Goal: Task Accomplishment & Management: Manage account settings

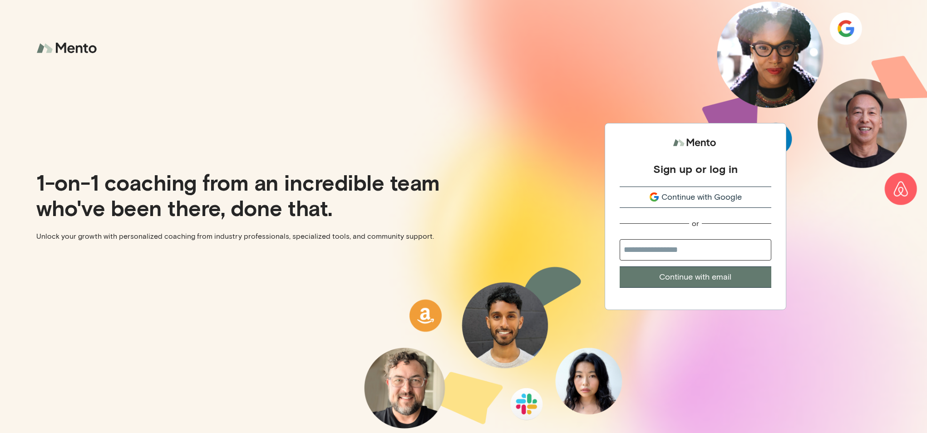
click at [633, 246] on input "email" at bounding box center [696, 249] width 152 height 21
click at [706, 256] on input "**********" at bounding box center [696, 249] width 152 height 21
type input "**********"
click at [637, 279] on button "Continue with email" at bounding box center [696, 276] width 152 height 21
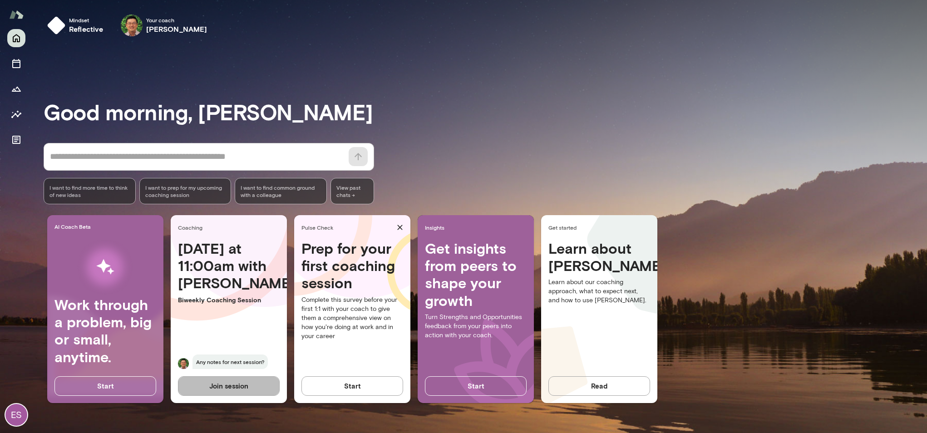
click at [219, 382] on button "Join session" at bounding box center [229, 385] width 102 height 19
click at [19, 70] on button "Sessions" at bounding box center [16, 63] width 18 height 18
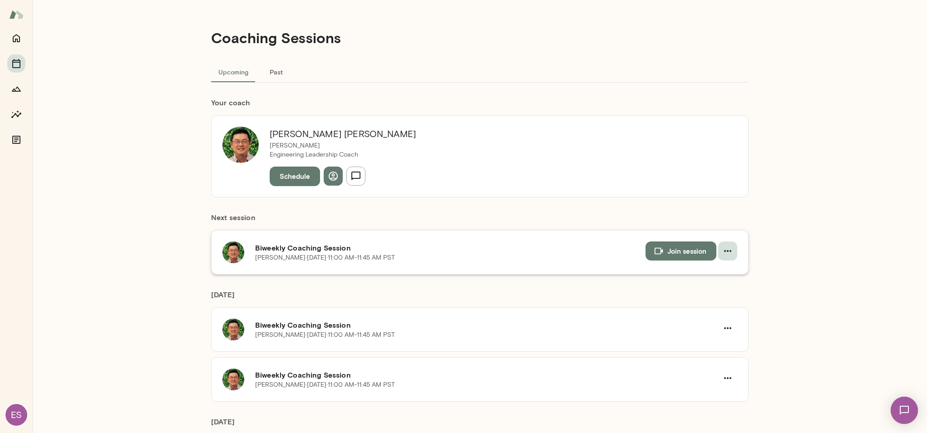
click at [727, 248] on icon "button" at bounding box center [727, 251] width 11 height 11
click at [707, 290] on span "Cancel" at bounding box center [711, 288] width 39 height 11
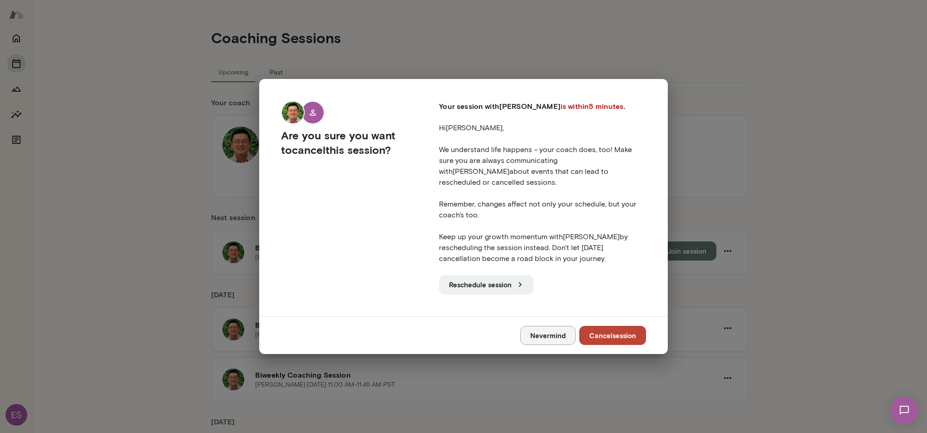
click at [545, 330] on button "Nevermind" at bounding box center [547, 335] width 55 height 19
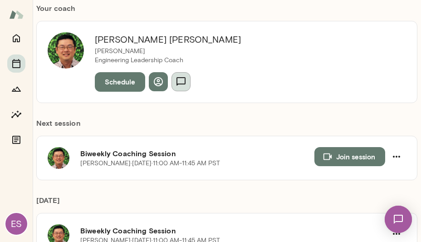
scroll to position [115, 0]
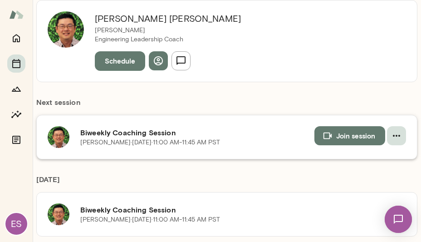
click at [398, 135] on icon "button" at bounding box center [396, 135] width 11 height 11
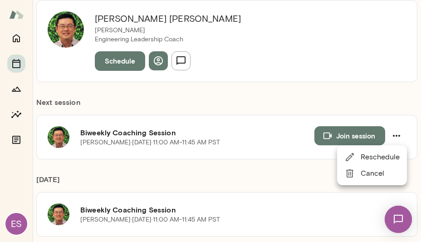
click at [371, 174] on span "Cancel" at bounding box center [380, 173] width 39 height 11
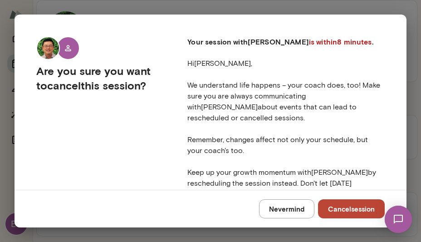
drag, startPoint x: 286, startPoint y: 210, endPoint x: 419, endPoint y: 49, distance: 208.0
click at [419, 49] on div "Are you sure you want to cancel this session? Your session with [PERSON_NAME] i…" at bounding box center [210, 121] width 421 height 242
click at [414, 50] on div "Are you sure you want to cancel this session? Your session with [PERSON_NAME] i…" at bounding box center [210, 121] width 421 height 242
click at [297, 209] on button "Nevermind" at bounding box center [286, 208] width 55 height 19
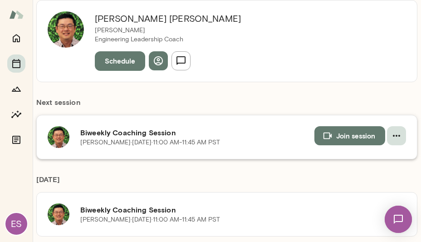
click at [399, 138] on icon "button" at bounding box center [396, 135] width 11 height 11
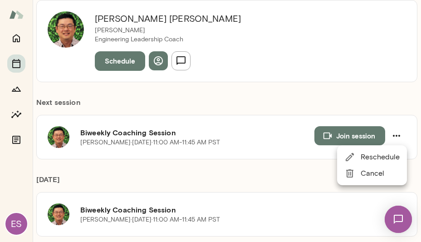
click at [373, 174] on span "Cancel" at bounding box center [380, 173] width 39 height 11
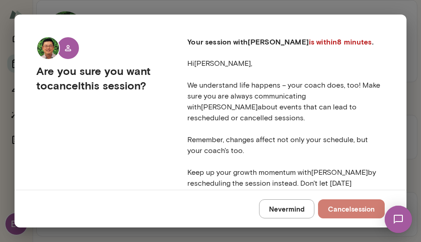
click at [343, 206] on button "Cancel session" at bounding box center [351, 208] width 67 height 19
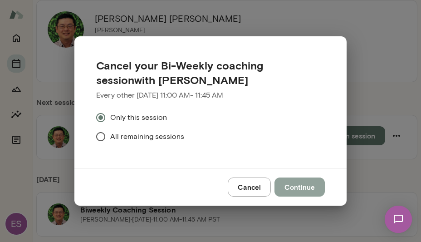
click at [306, 185] on button "Continue" at bounding box center [300, 186] width 50 height 19
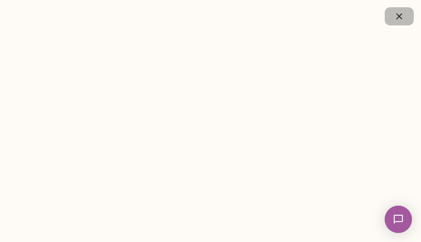
click at [398, 15] on icon "button" at bounding box center [399, 16] width 6 height 6
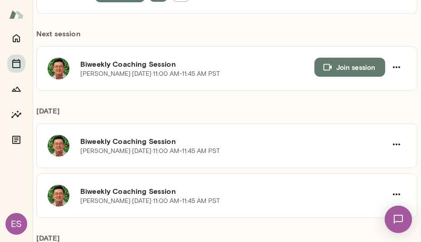
scroll to position [195, 0]
